Goal: Obtain resource: Obtain resource

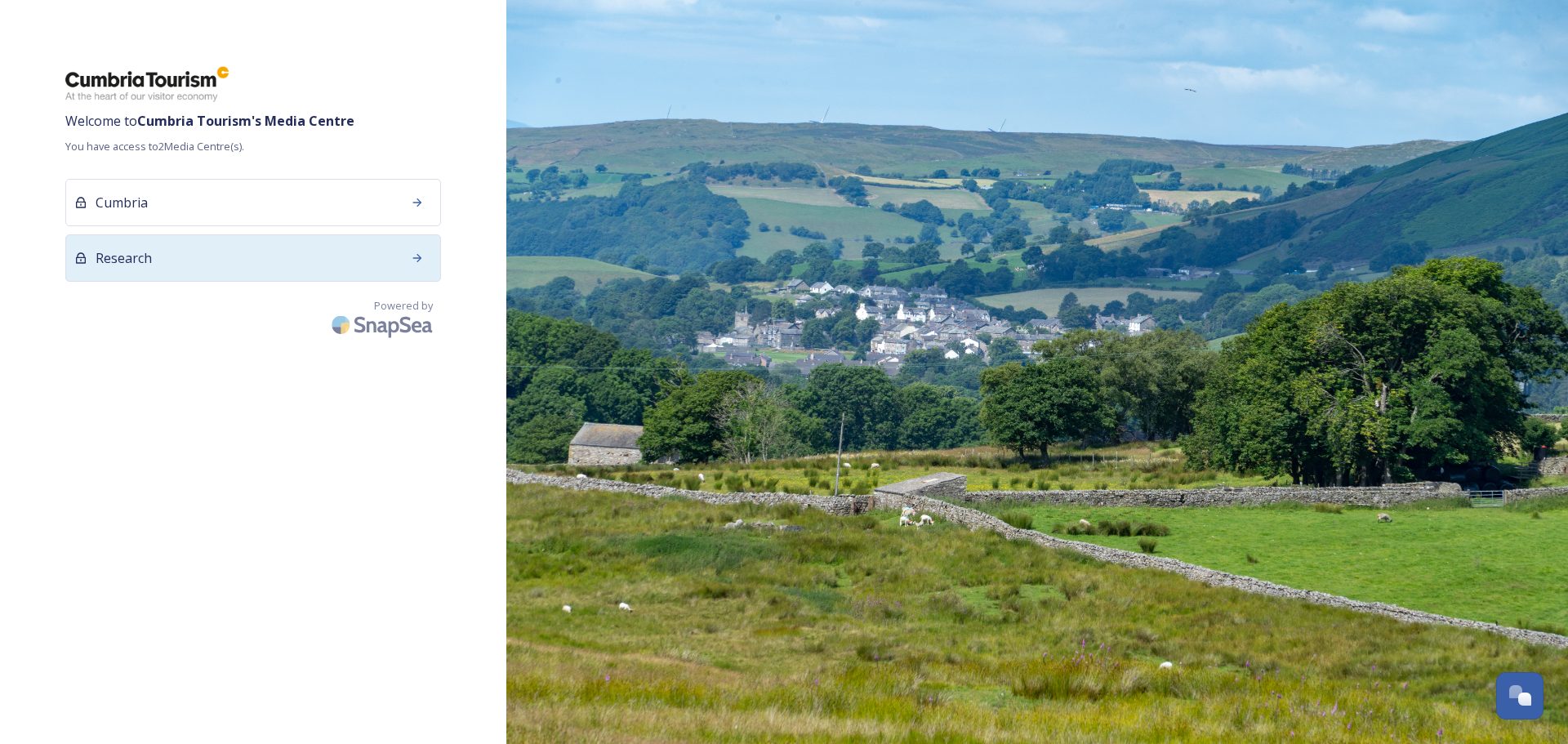
click at [222, 256] on div "Research" at bounding box center [253, 258] width 376 height 48
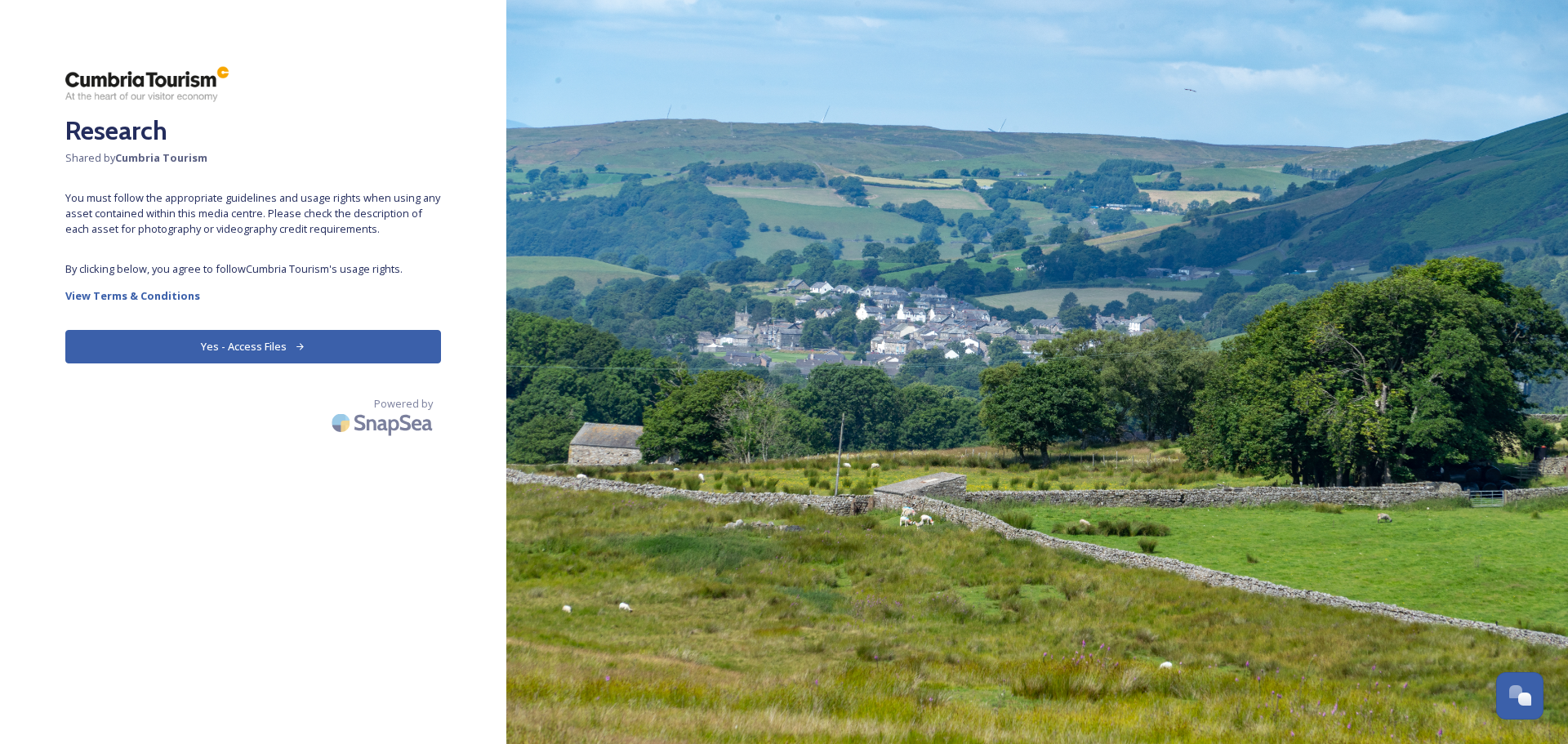
click at [266, 345] on button "Yes - Access Files" at bounding box center [253, 347] width 376 height 33
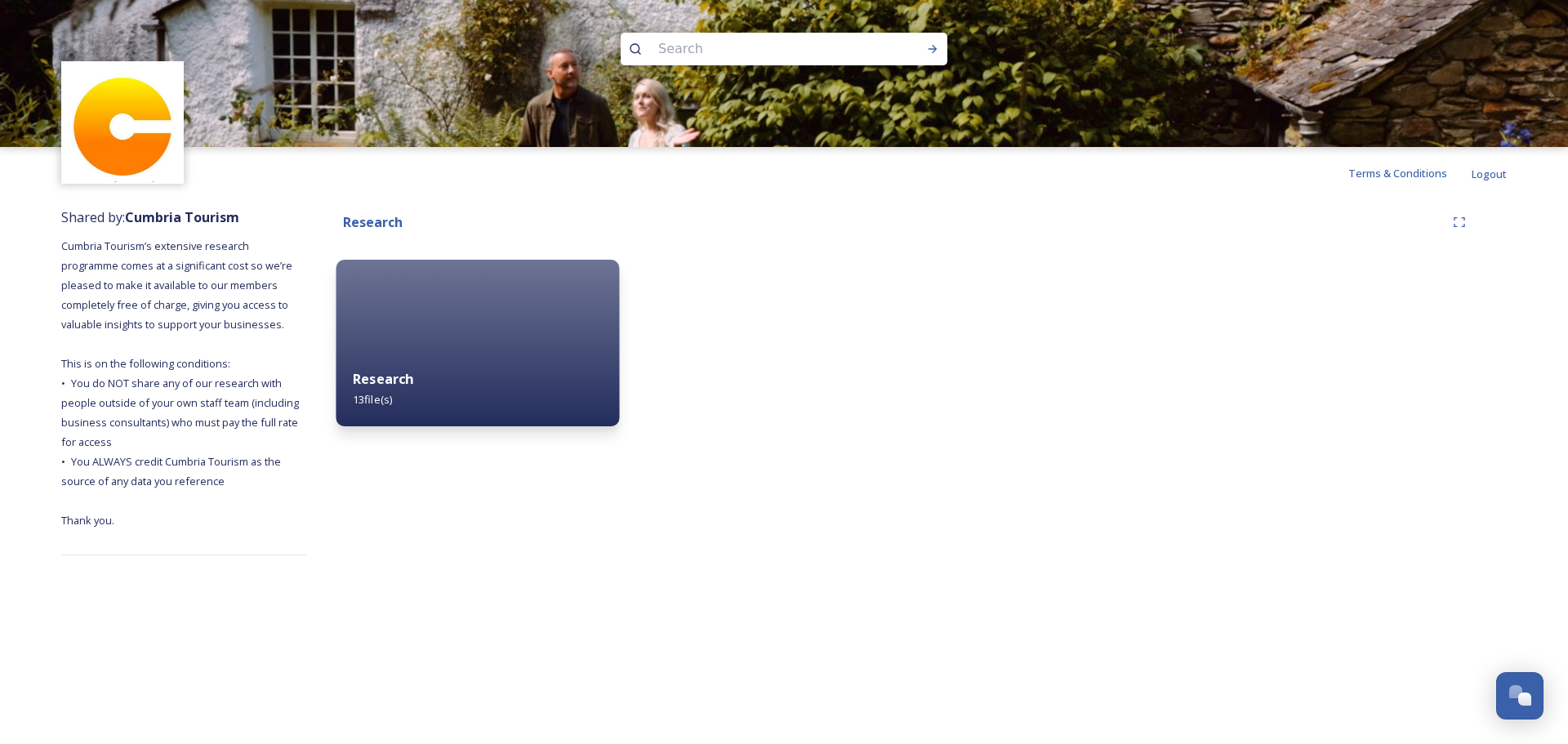
click at [390, 402] on span "13 file(s)" at bounding box center [372, 399] width 40 height 15
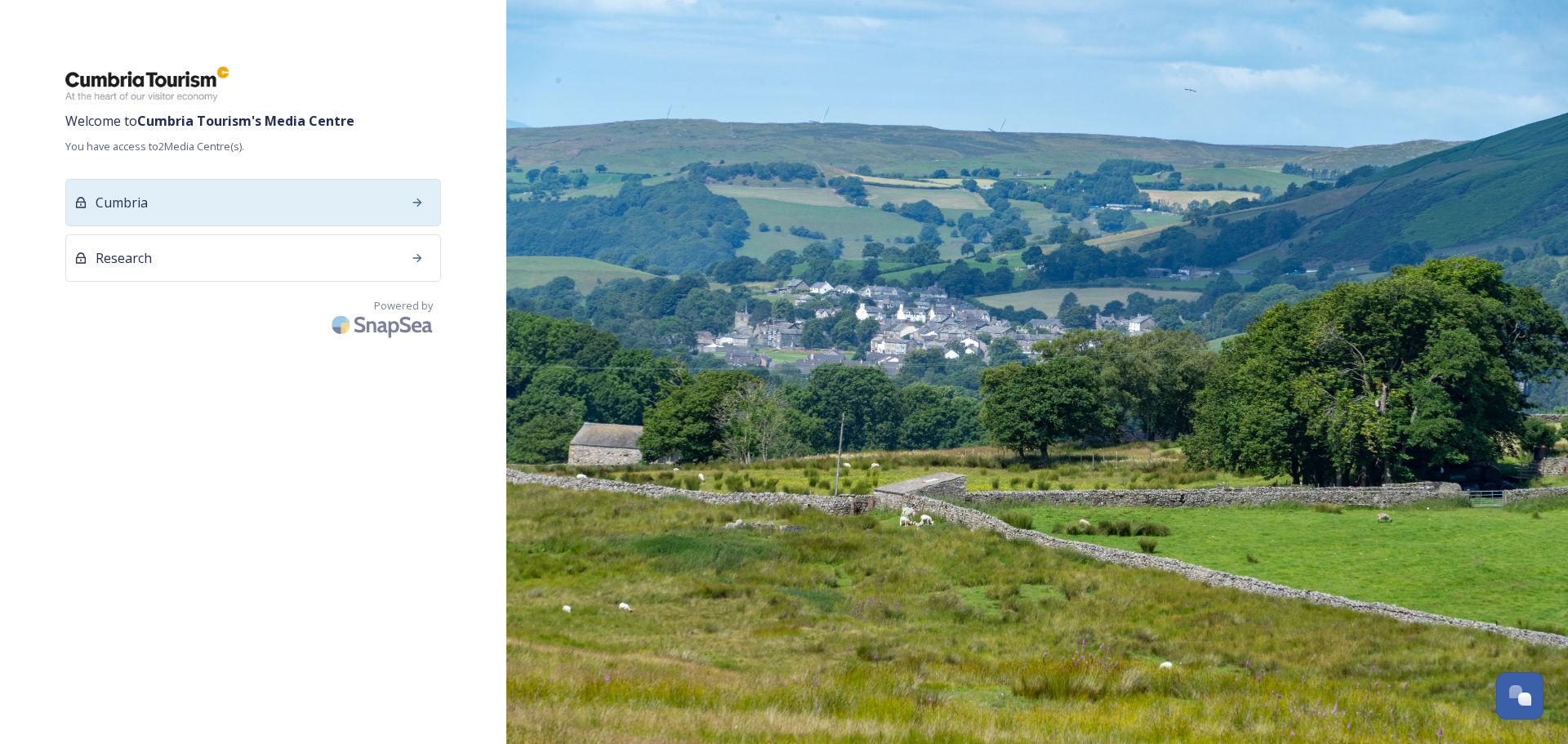
click at [401, 204] on div "Cumbria" at bounding box center [253, 203] width 376 height 48
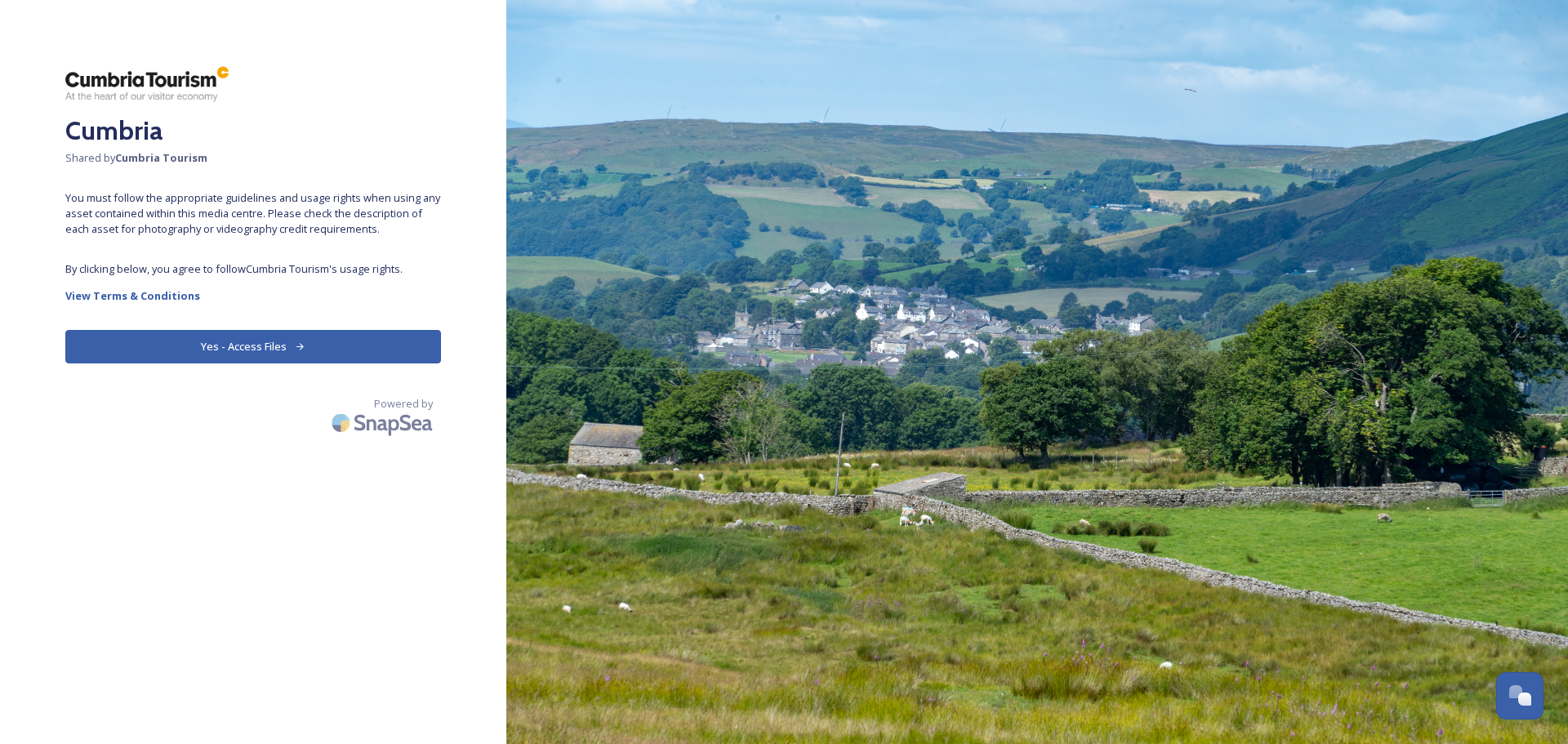
click at [264, 347] on button "Yes - Access Files" at bounding box center [253, 347] width 376 height 33
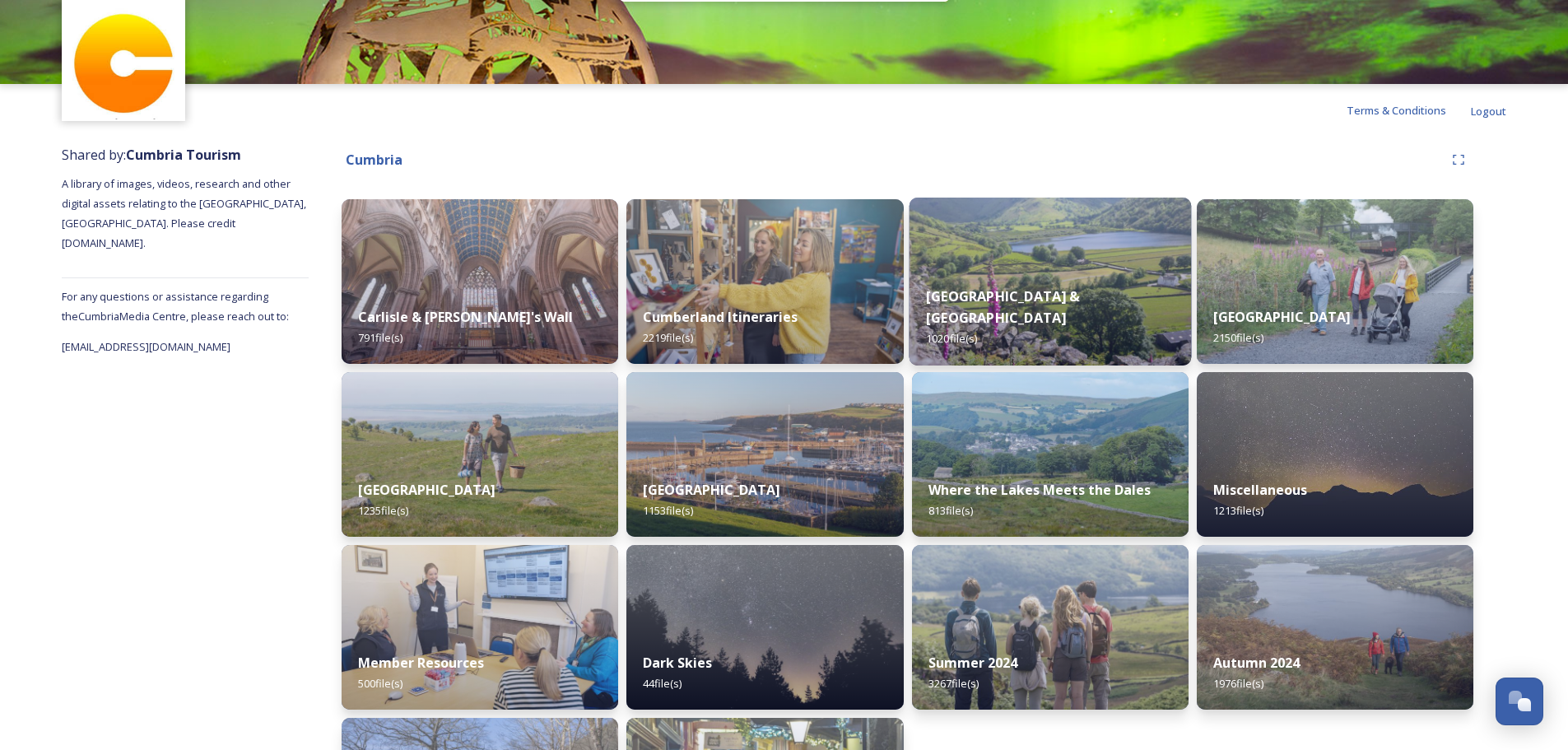
scroll to position [213, 0]
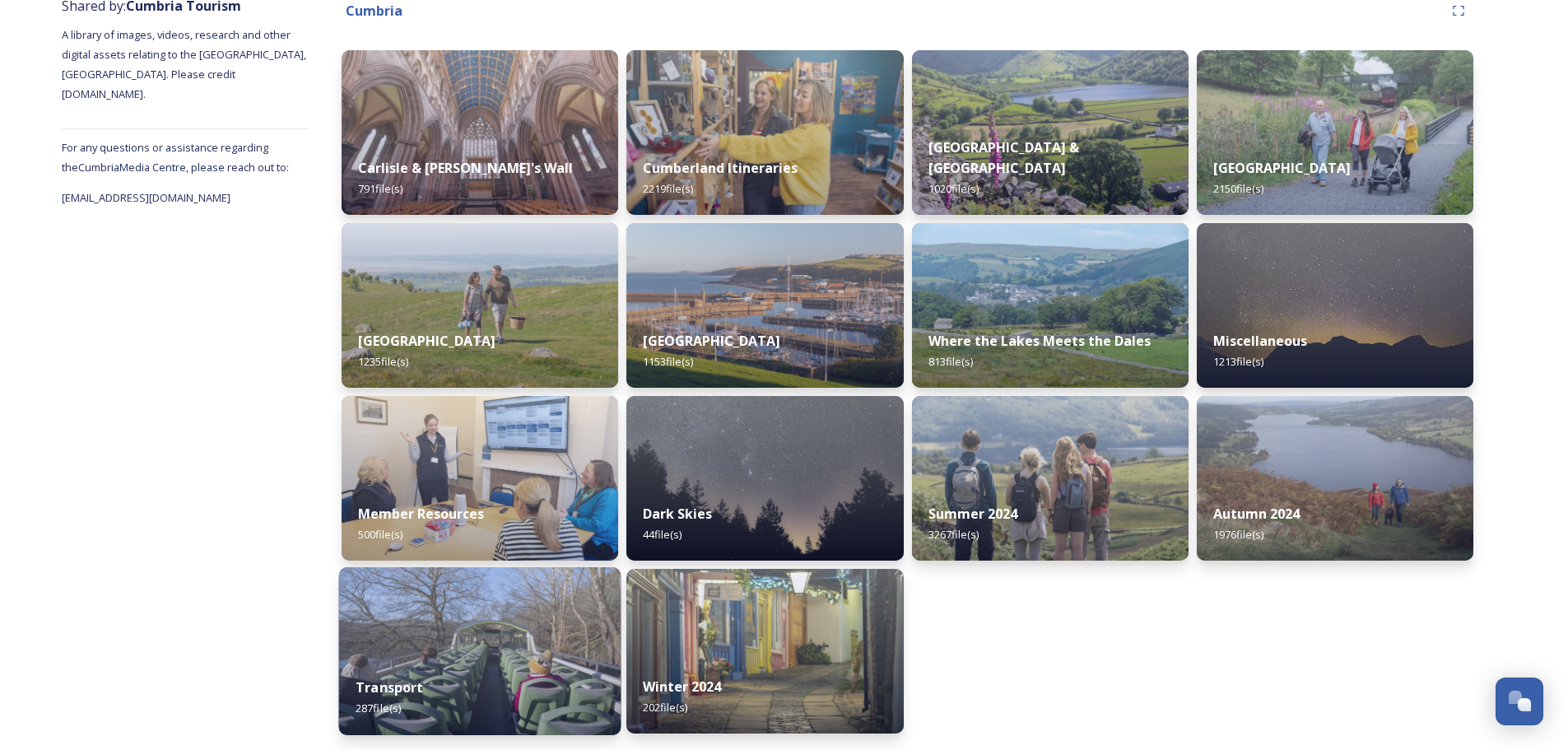
click at [428, 667] on div "Transport 287 file(s)" at bounding box center [480, 698] width 282 height 75
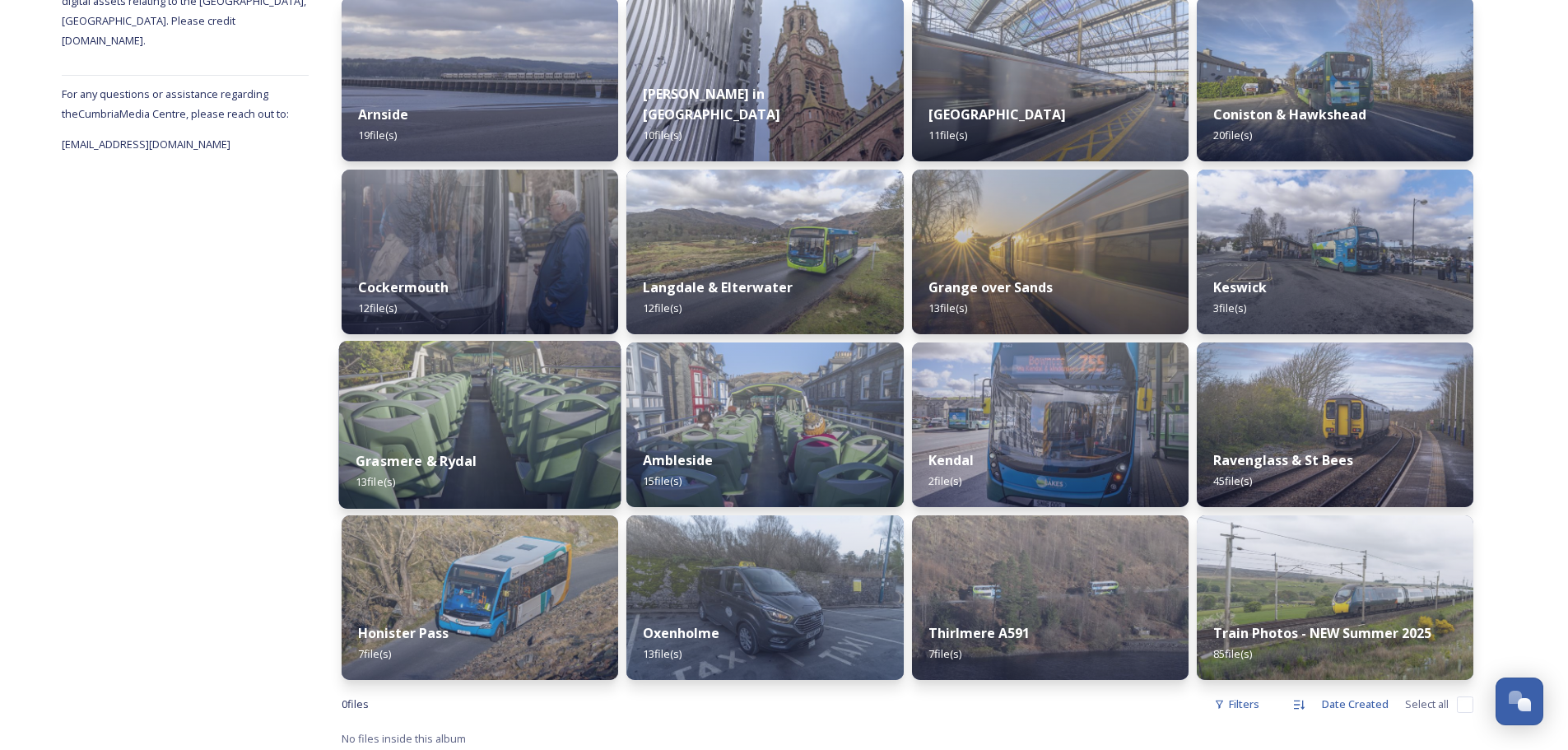
scroll to position [273, 0]
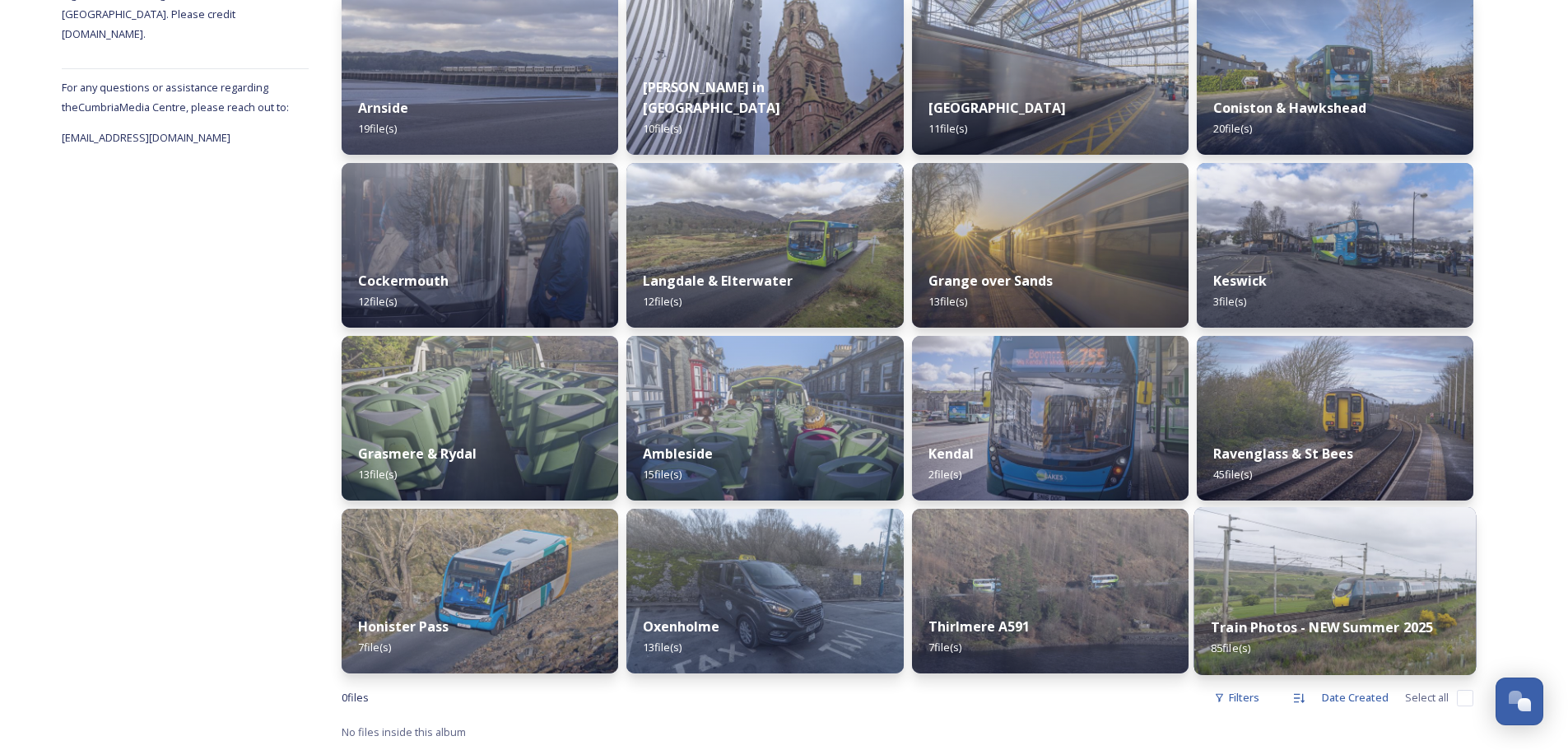
click at [1325, 614] on div "Train Photos - NEW Summer 2025 85 file(s)" at bounding box center [1335, 637] width 282 height 75
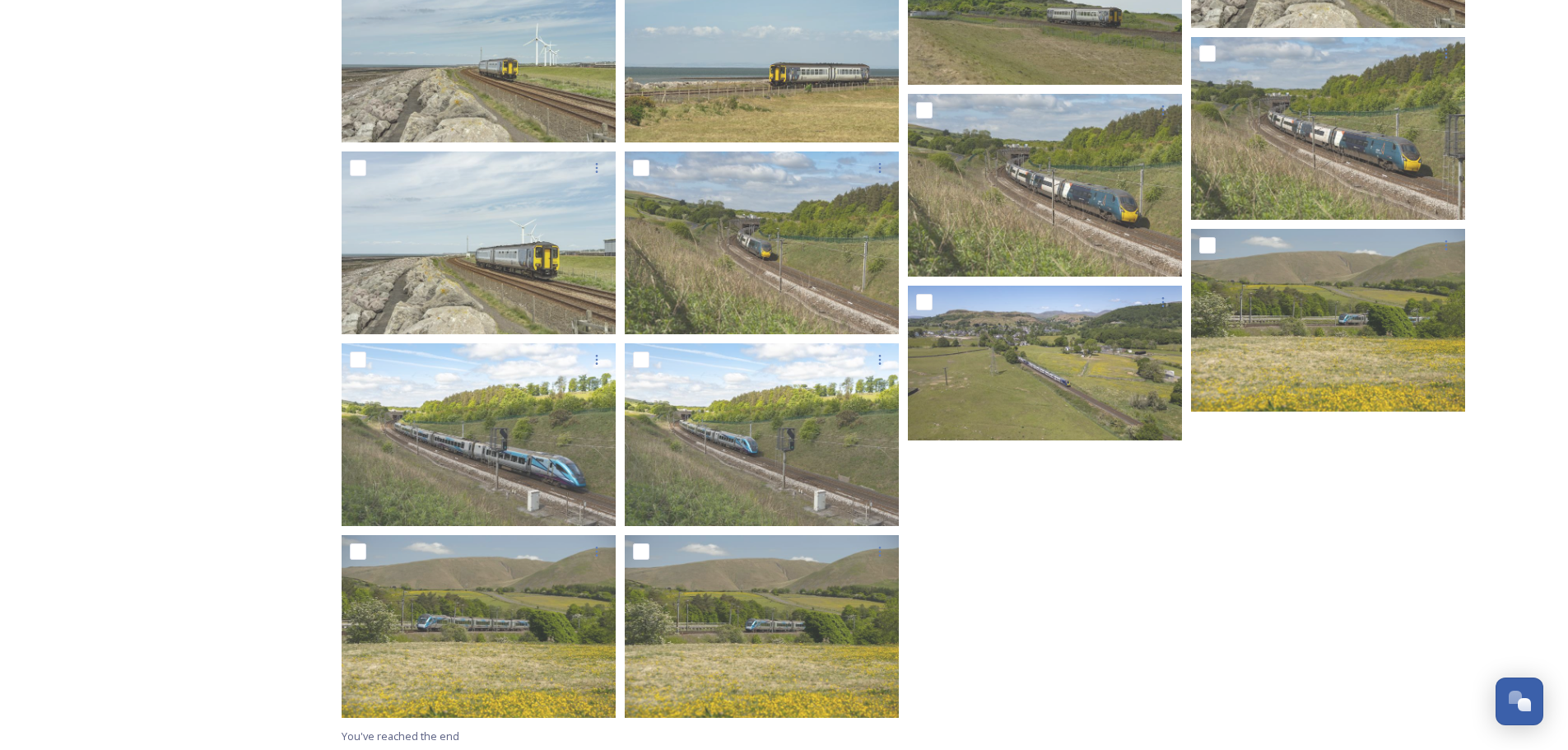
scroll to position [3724, 0]
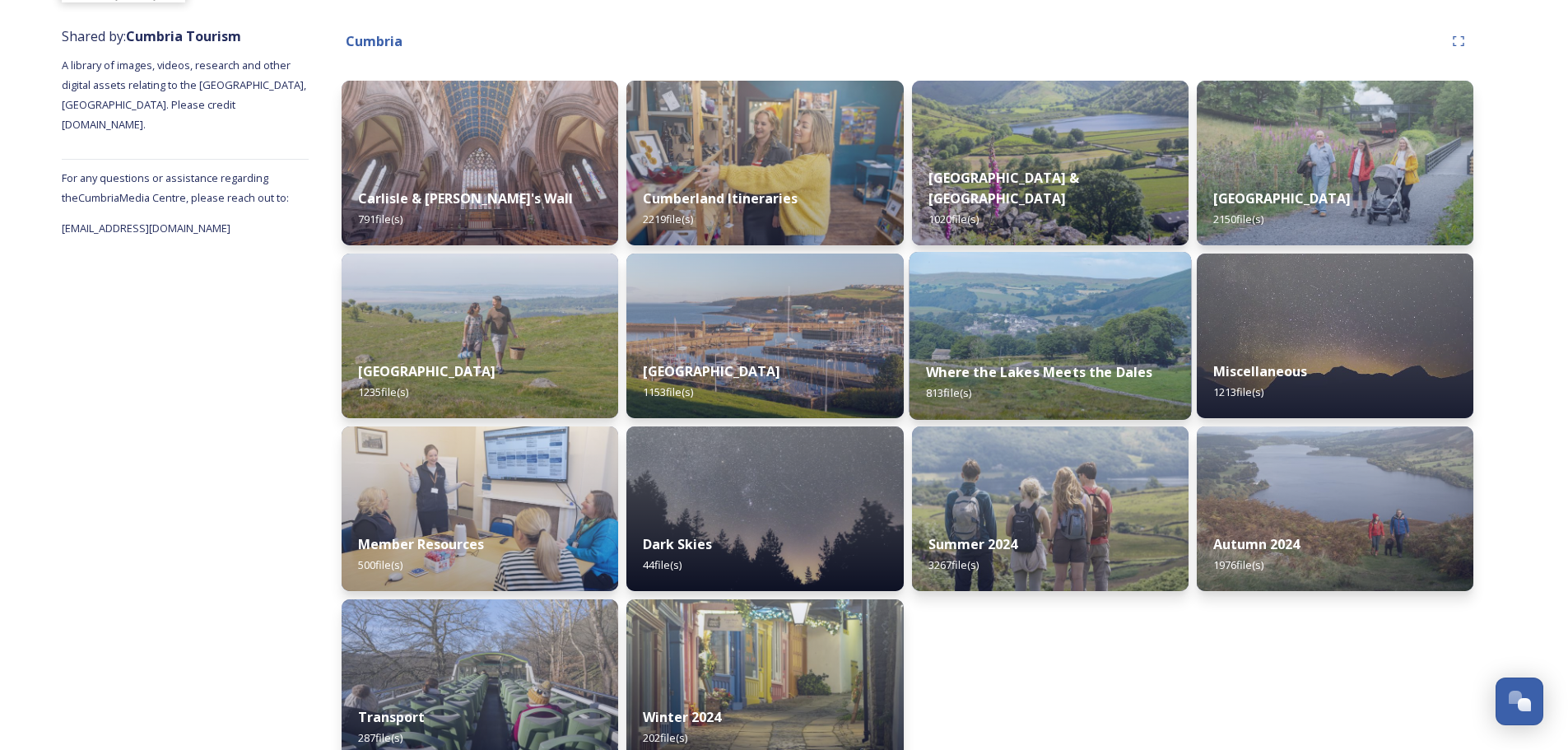
scroll to position [213, 0]
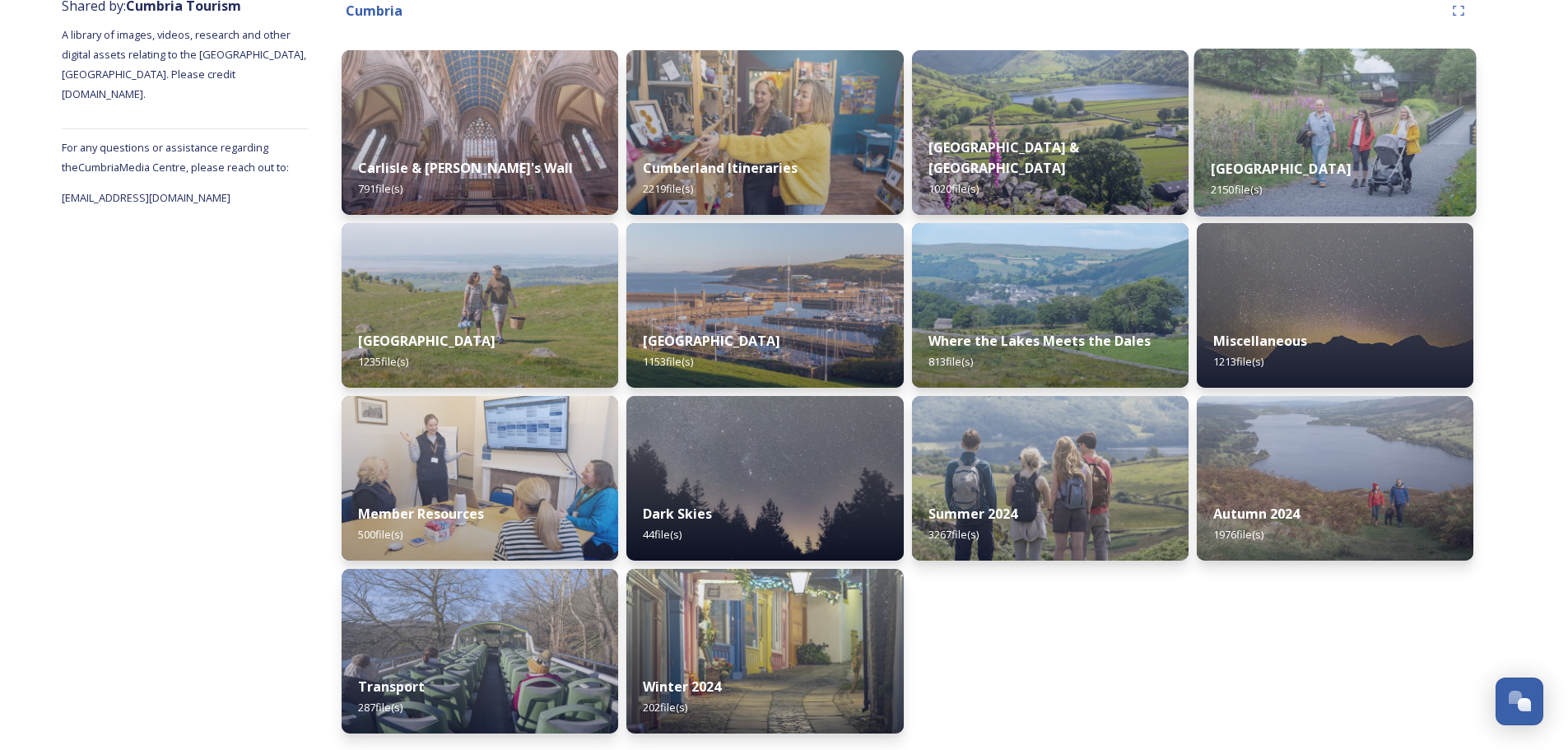
click at [1274, 156] on div "[GEOGRAPHIC_DATA] 2150 file(s)" at bounding box center [1335, 179] width 282 height 75
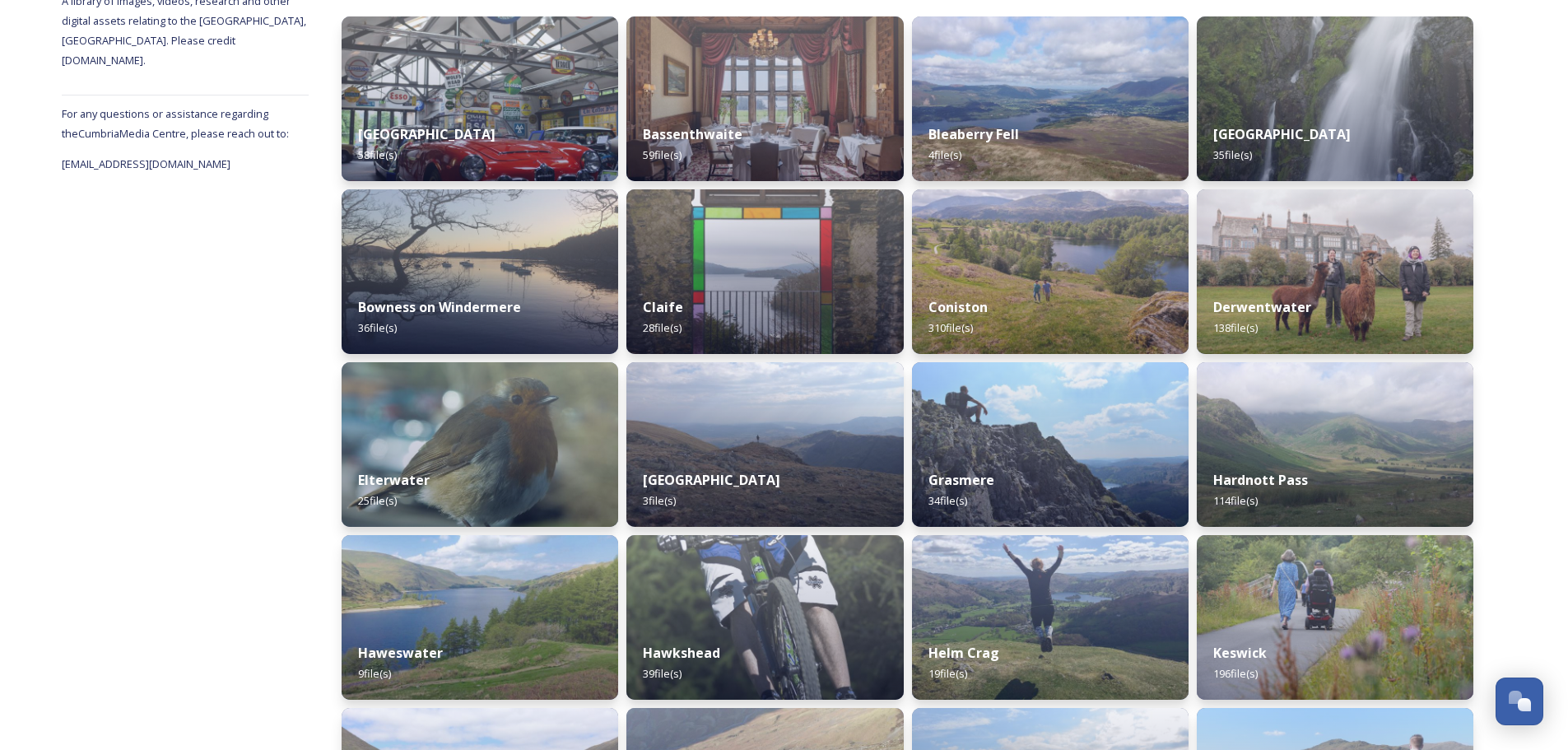
scroll to position [329, 0]
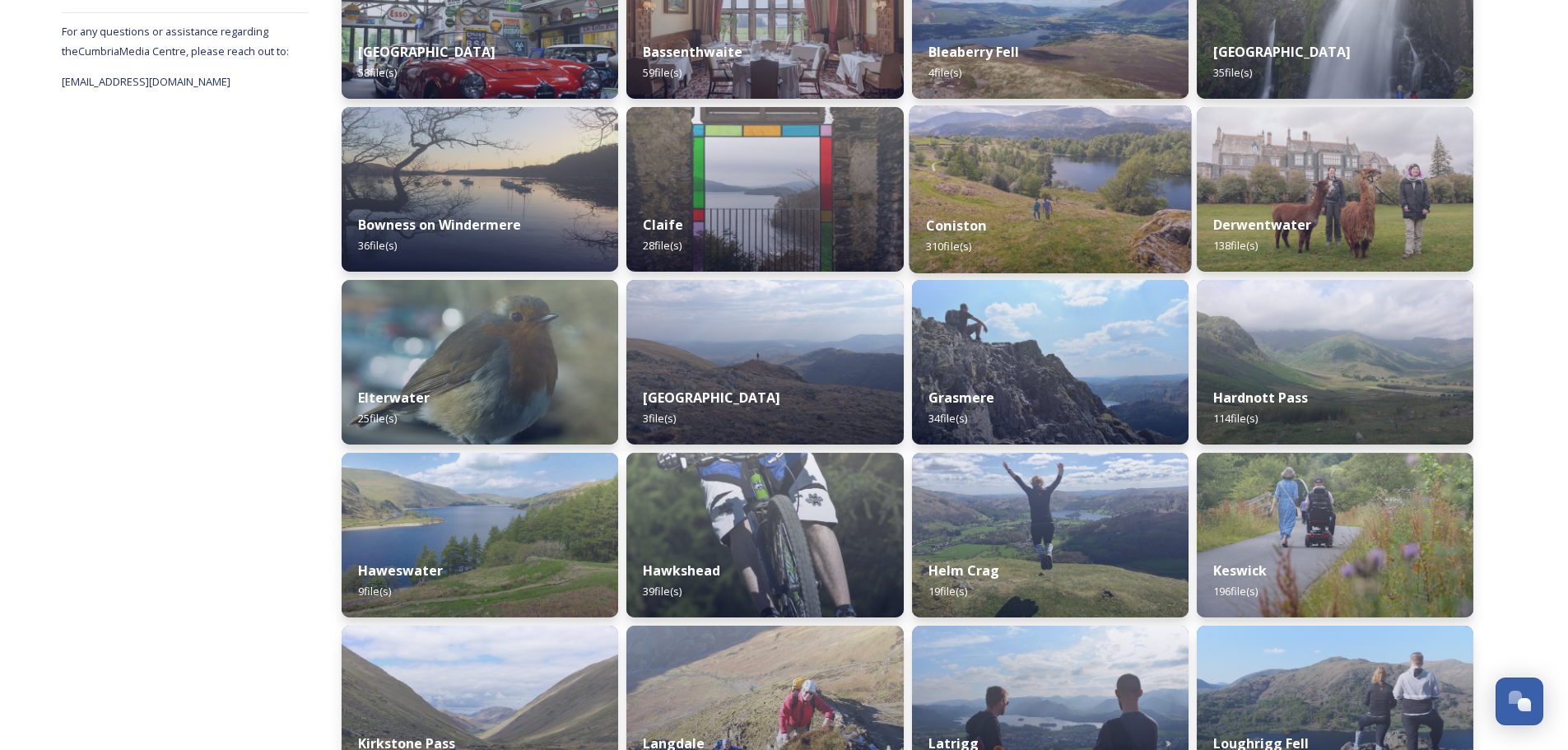
click at [1023, 196] on img at bounding box center [1050, 189] width 282 height 168
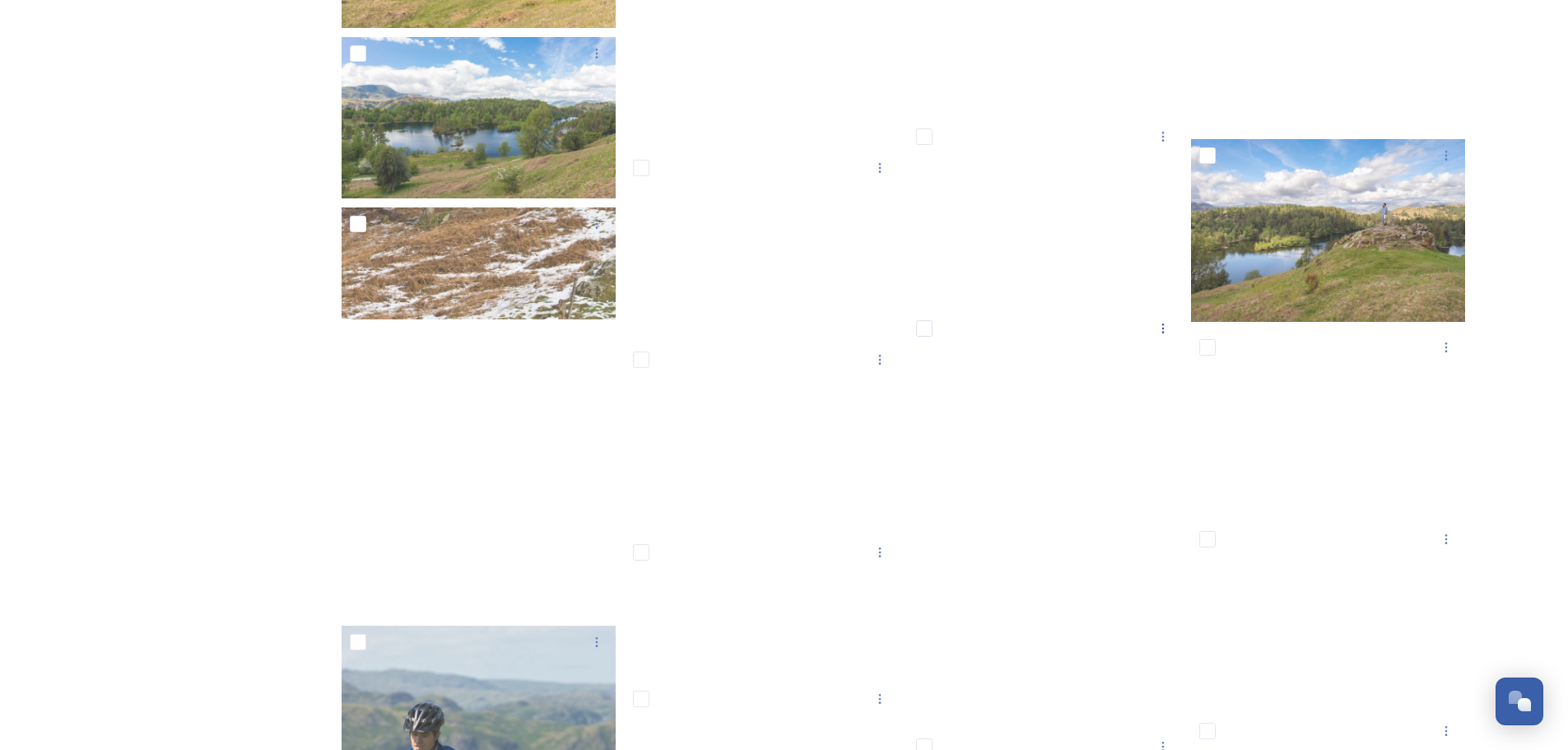
scroll to position [16228, 0]
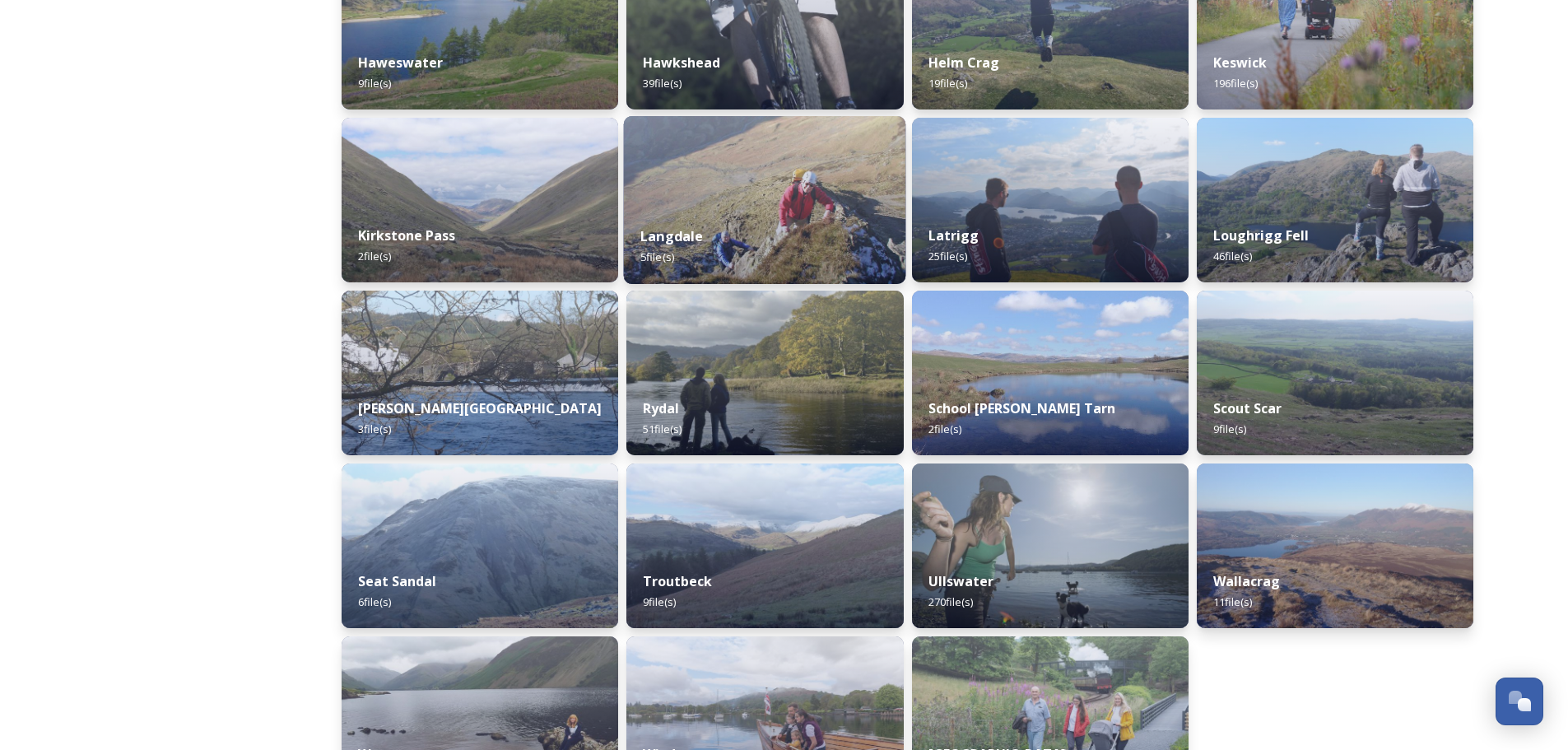
scroll to position [965, 0]
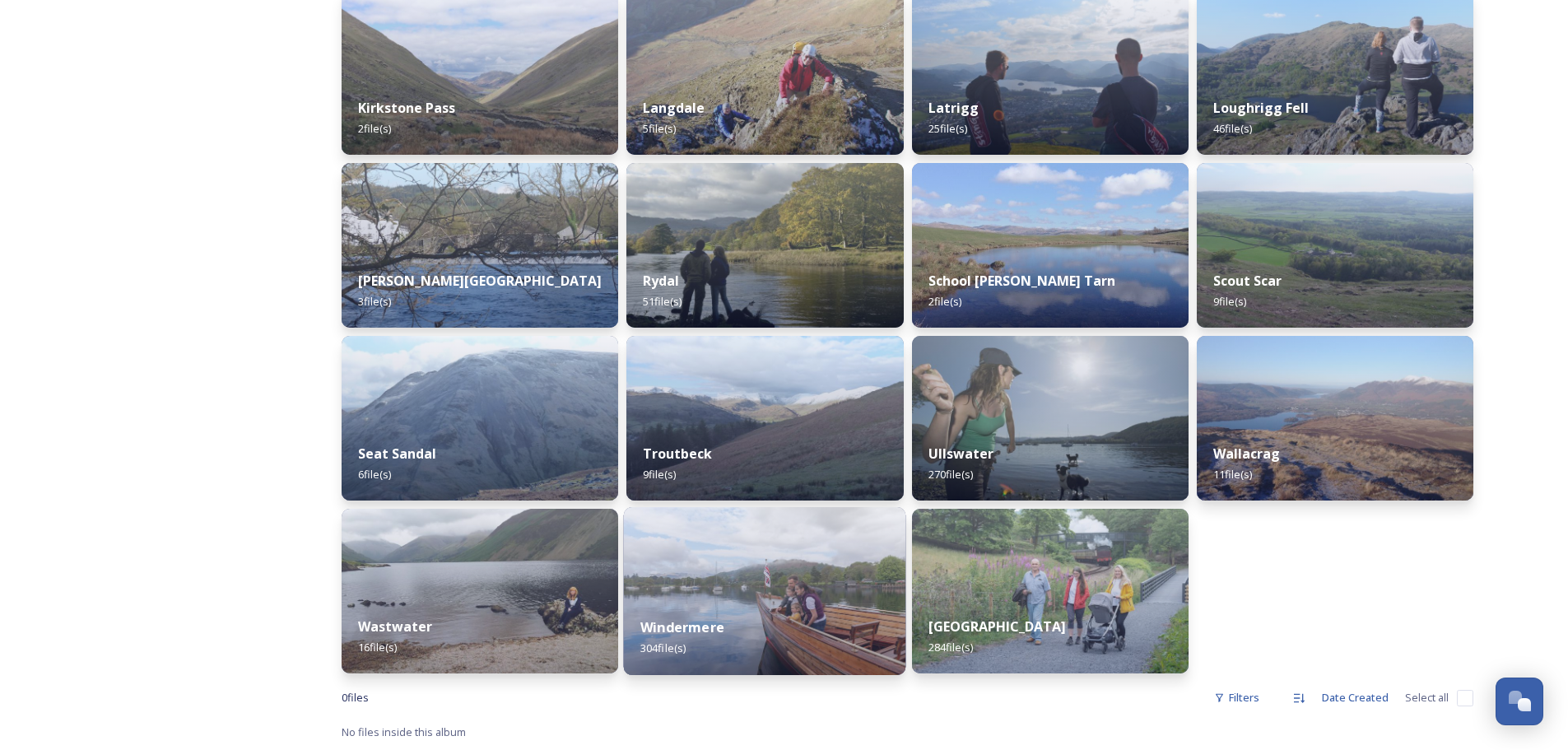
click at [733, 594] on img at bounding box center [765, 590] width 282 height 168
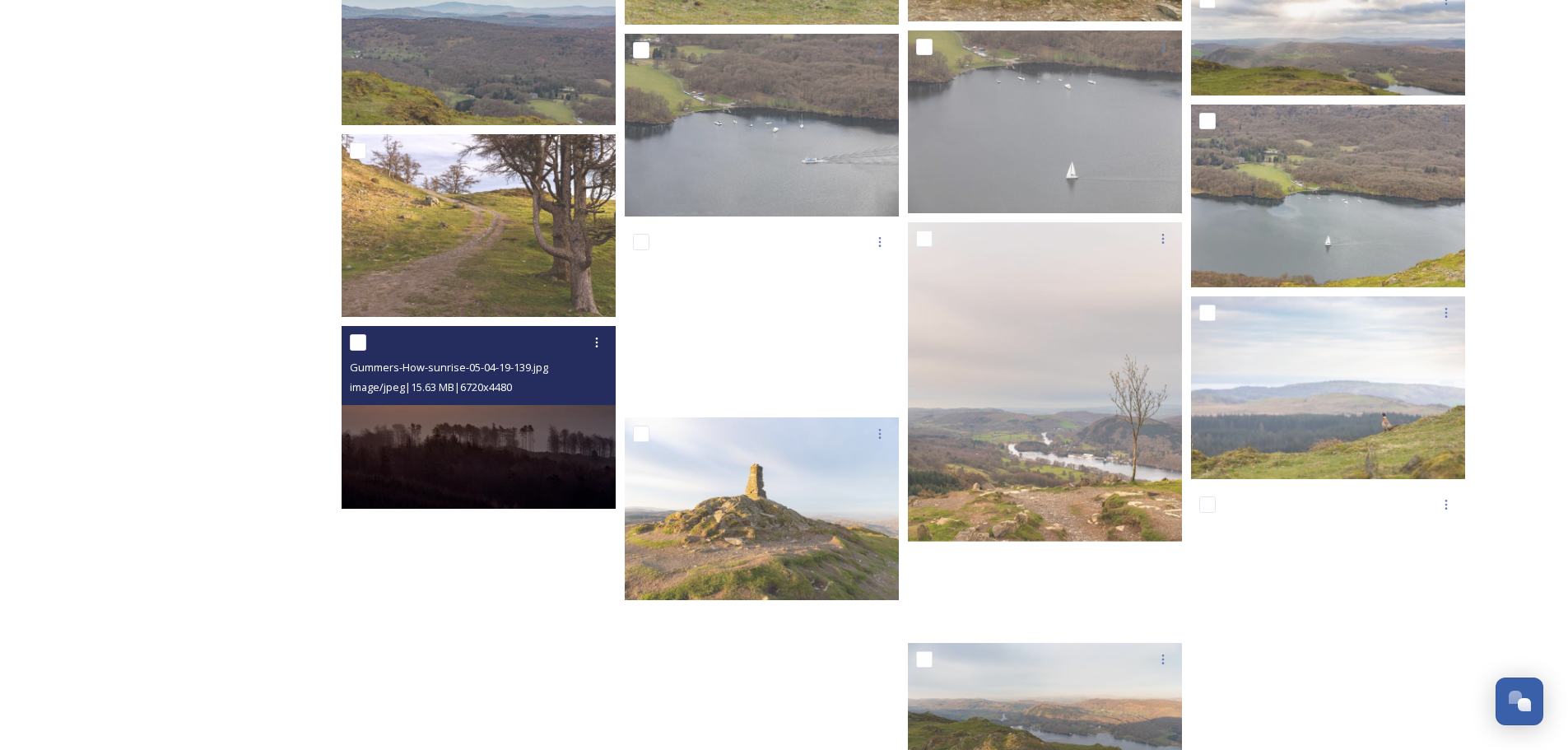
scroll to position [16331, 0]
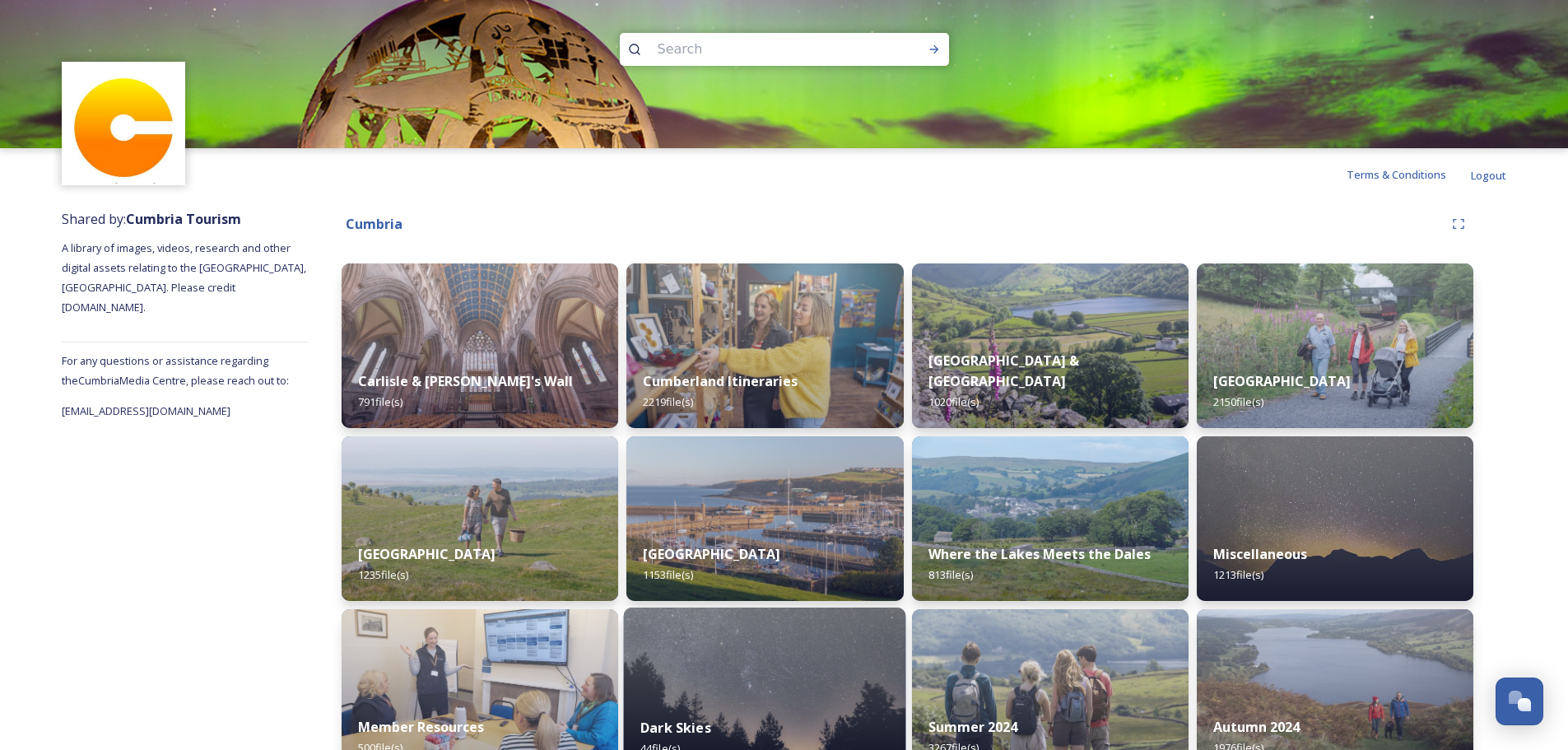
scroll to position [213, 0]
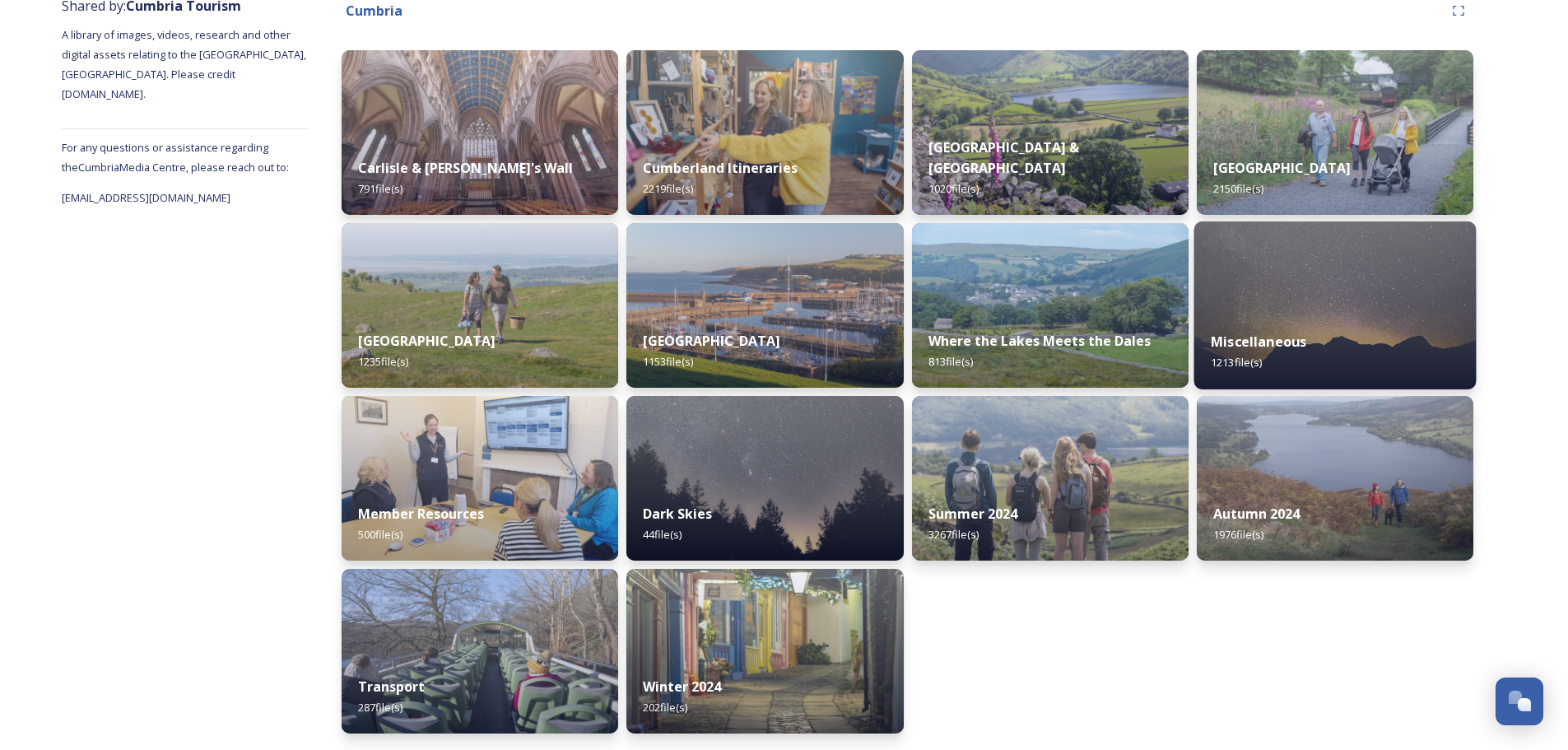
click at [1320, 353] on div "Miscellaneous 1213 file(s)" at bounding box center [1335, 351] width 282 height 75
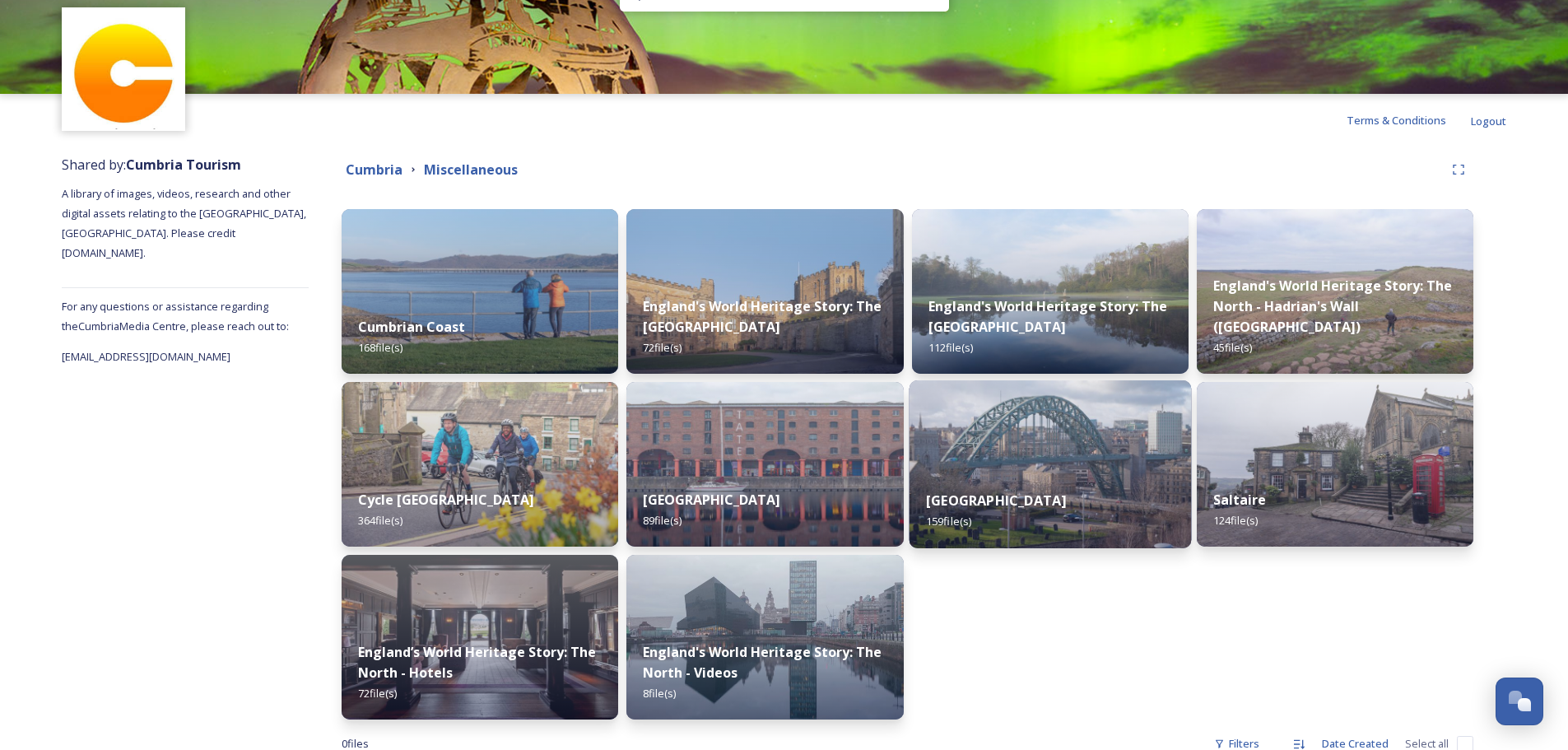
scroll to position [83, 0]
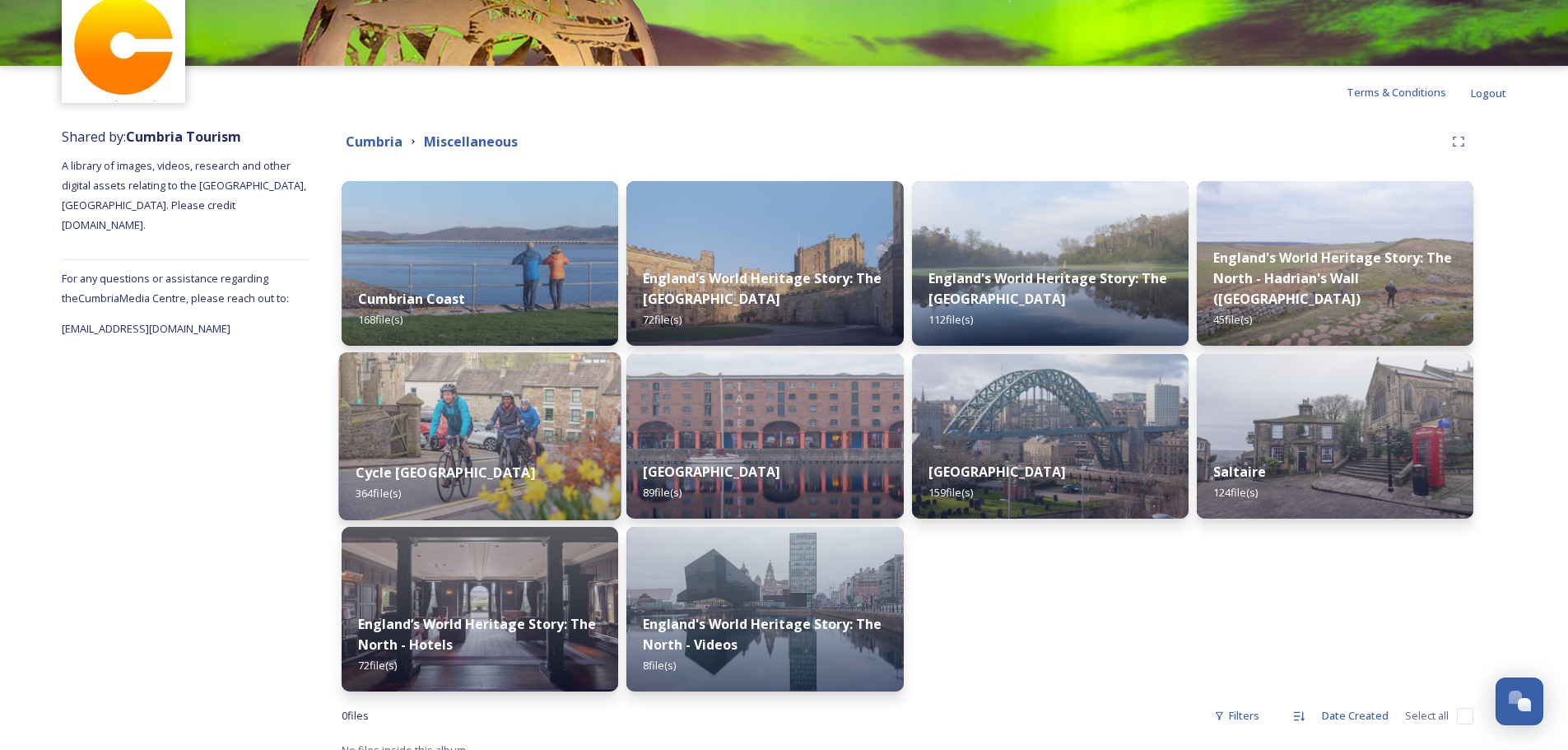
click at [458, 443] on img at bounding box center [480, 436] width 282 height 168
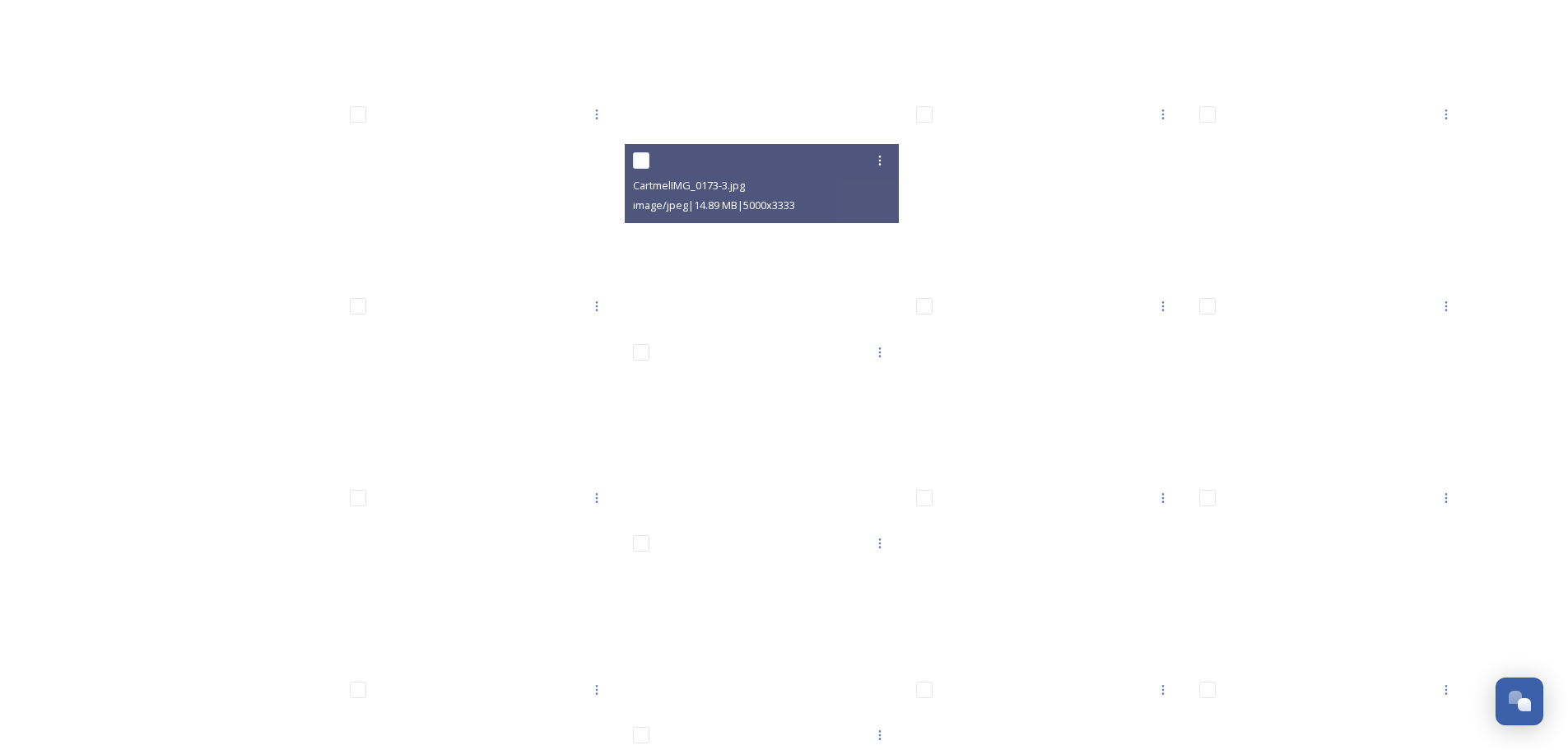
scroll to position [13417, 0]
